Goal: Task Accomplishment & Management: Manage account settings

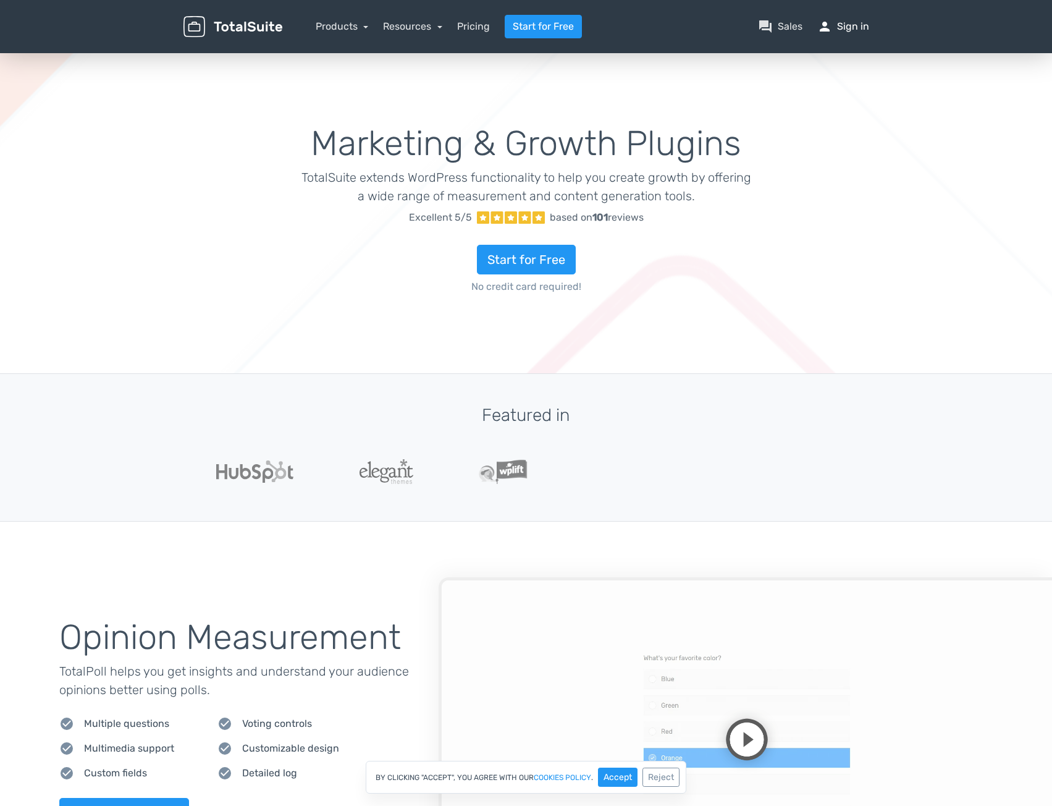
click at [827, 29] on span "person" at bounding box center [824, 26] width 15 height 15
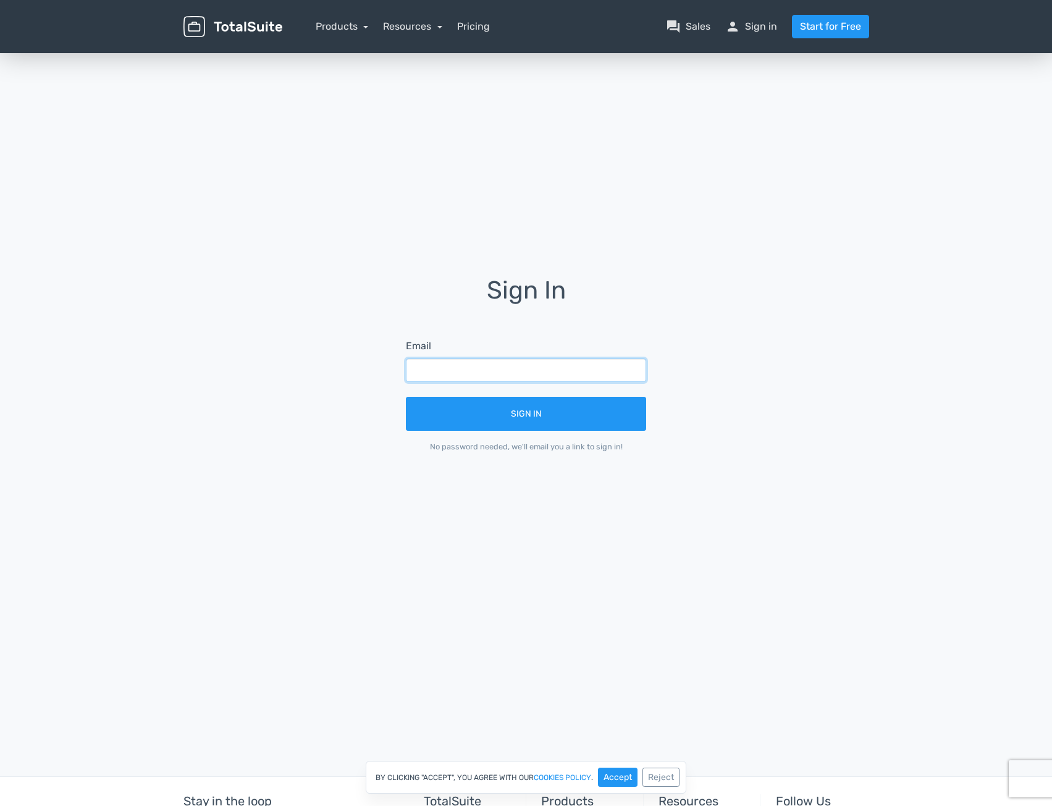
click at [526, 365] on input "text" at bounding box center [526, 369] width 240 height 23
type input "daniel.kattnig@smartlake.media"
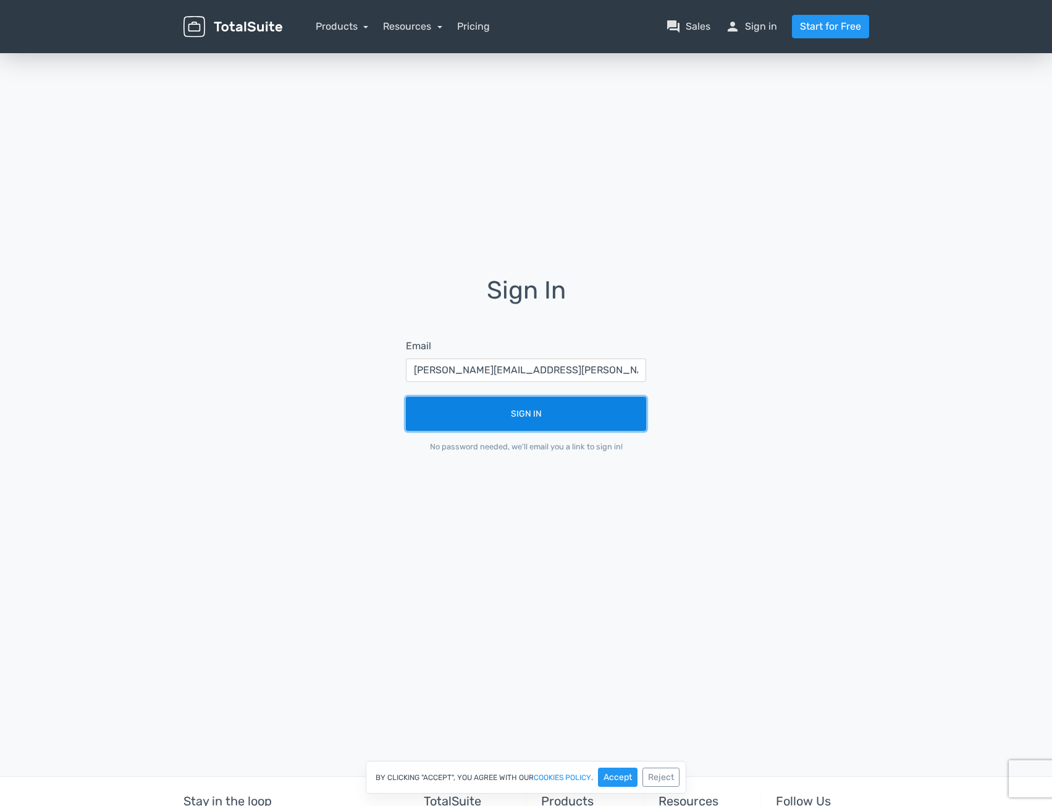
click at [470, 410] on button "Sign In" at bounding box center [526, 414] width 240 height 34
